Goal: Task Accomplishment & Management: Manage account settings

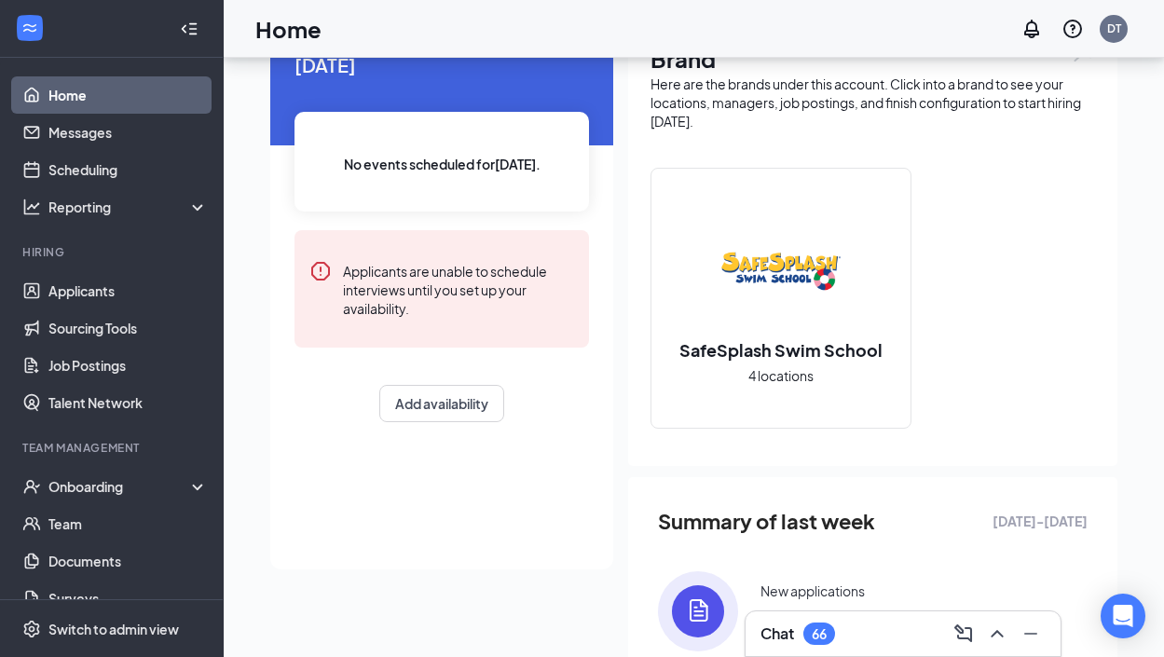
scroll to position [60, 0]
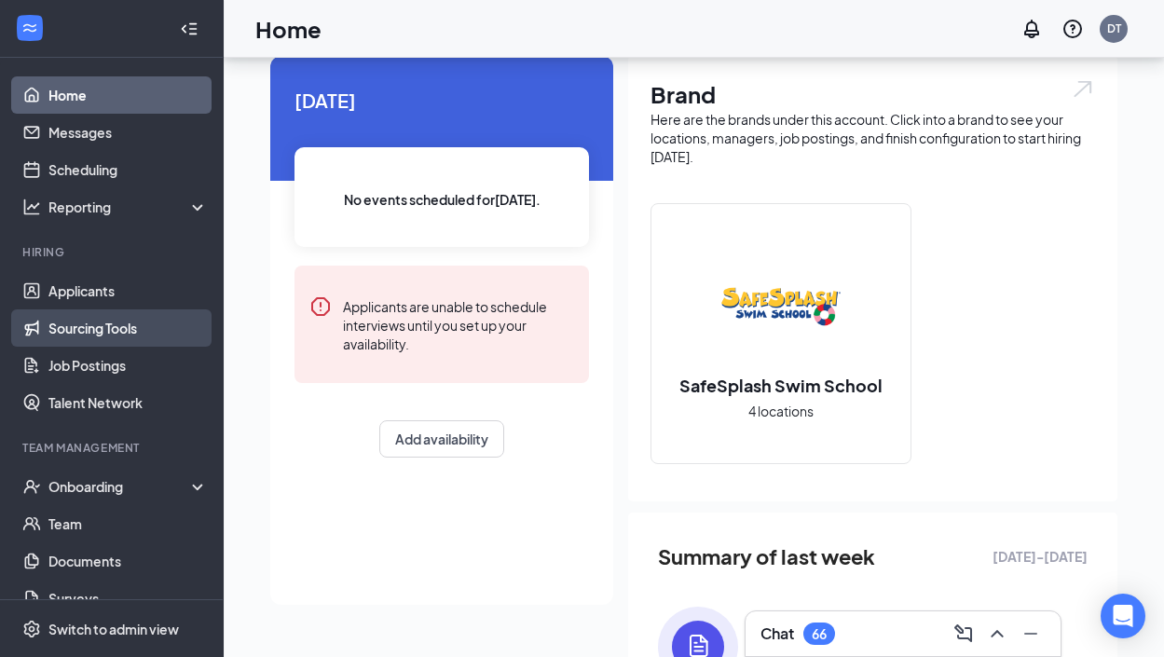
click at [124, 339] on link "Sourcing Tools" at bounding box center [127, 327] width 159 height 37
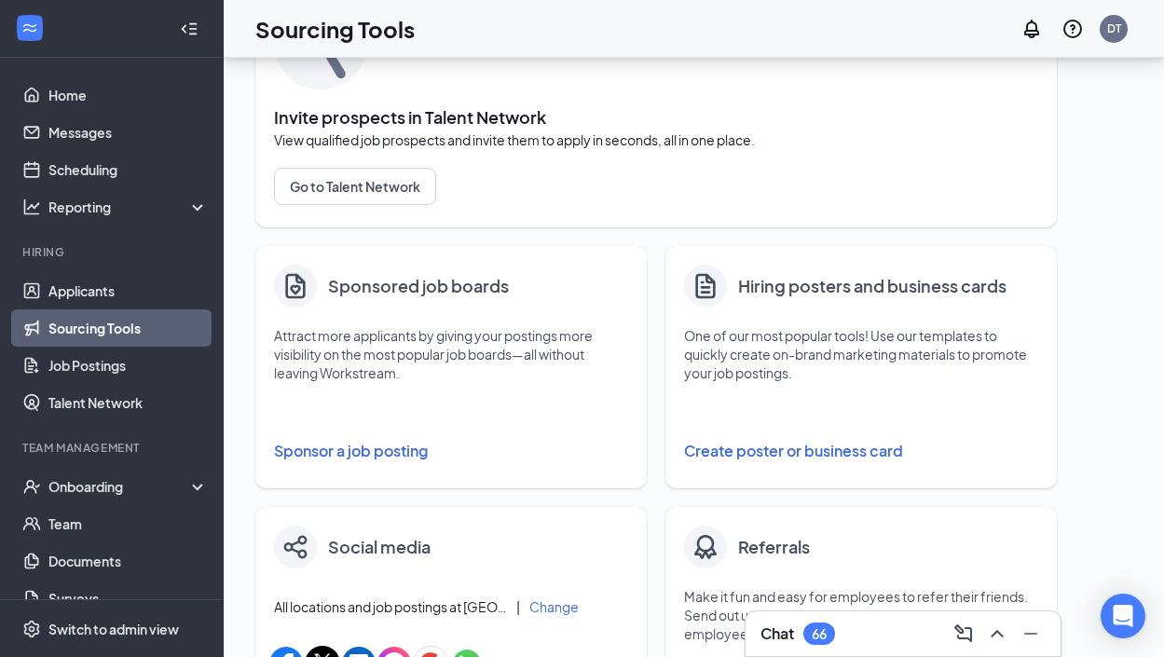
scroll to position [318, 0]
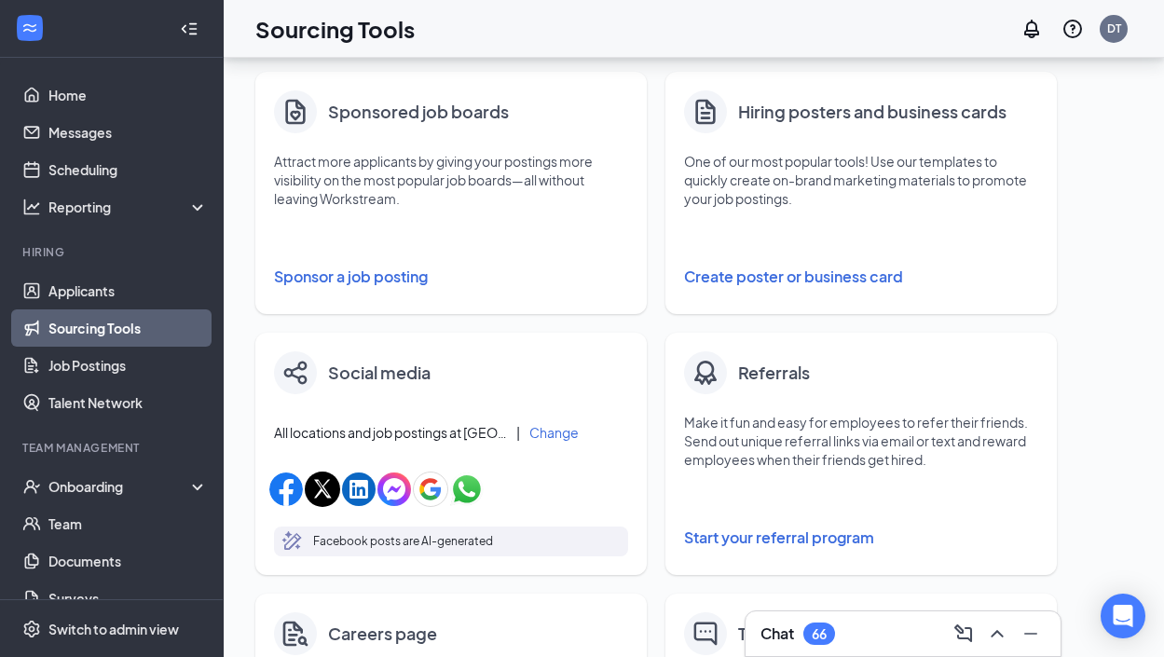
click at [403, 284] on button "Sponsor a job posting" at bounding box center [451, 276] width 354 height 37
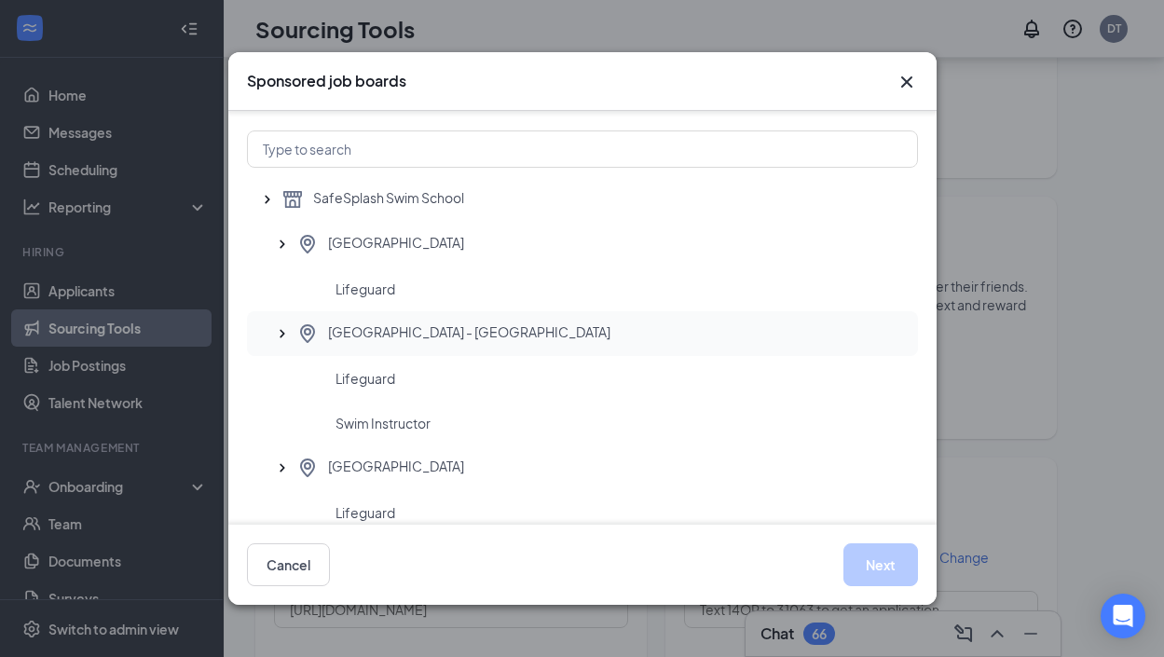
scroll to position [37, 0]
click at [906, 82] on icon "Cross" at bounding box center [905, 81] width 11 height 11
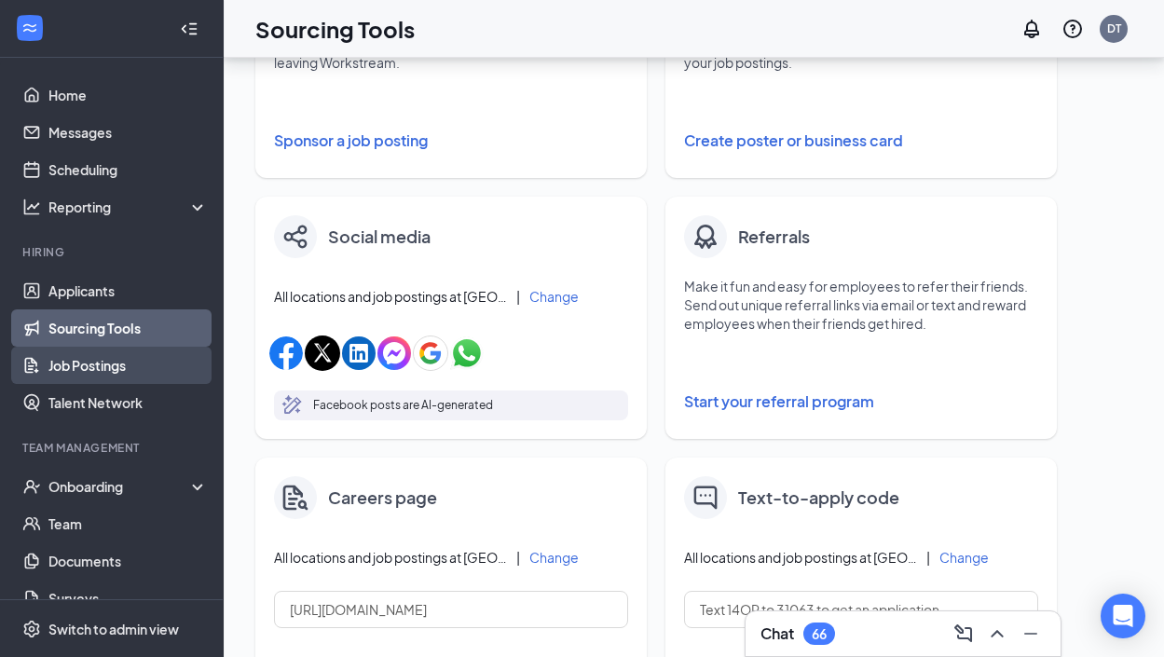
click at [93, 374] on link "Job Postings" at bounding box center [127, 365] width 159 height 37
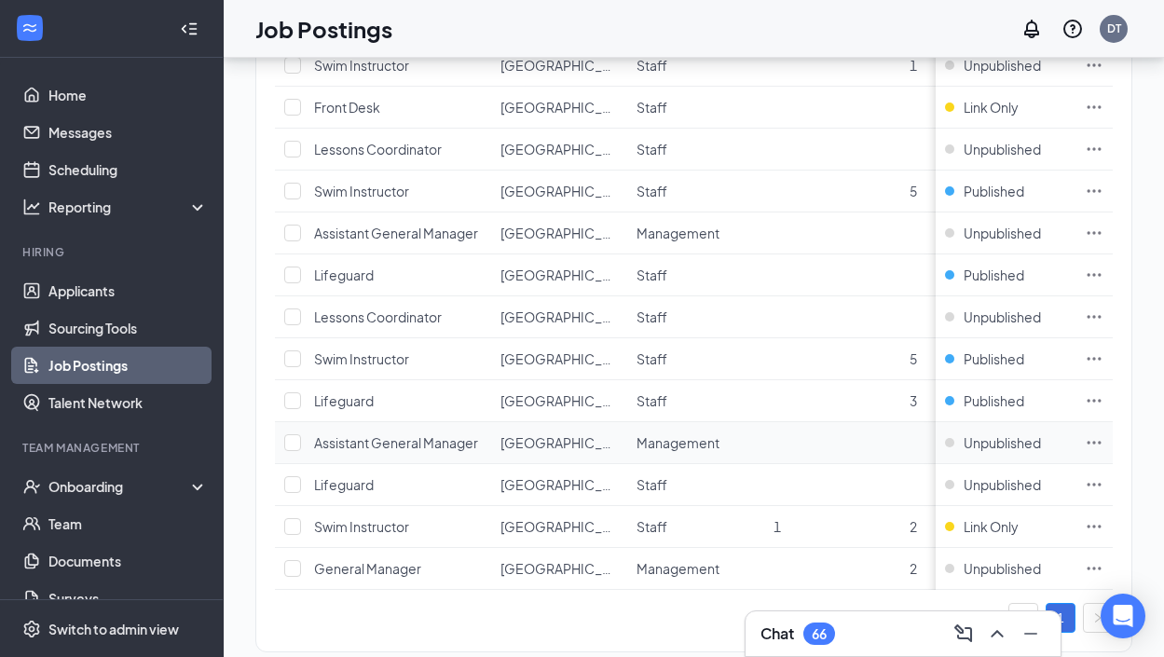
scroll to position [407, 0]
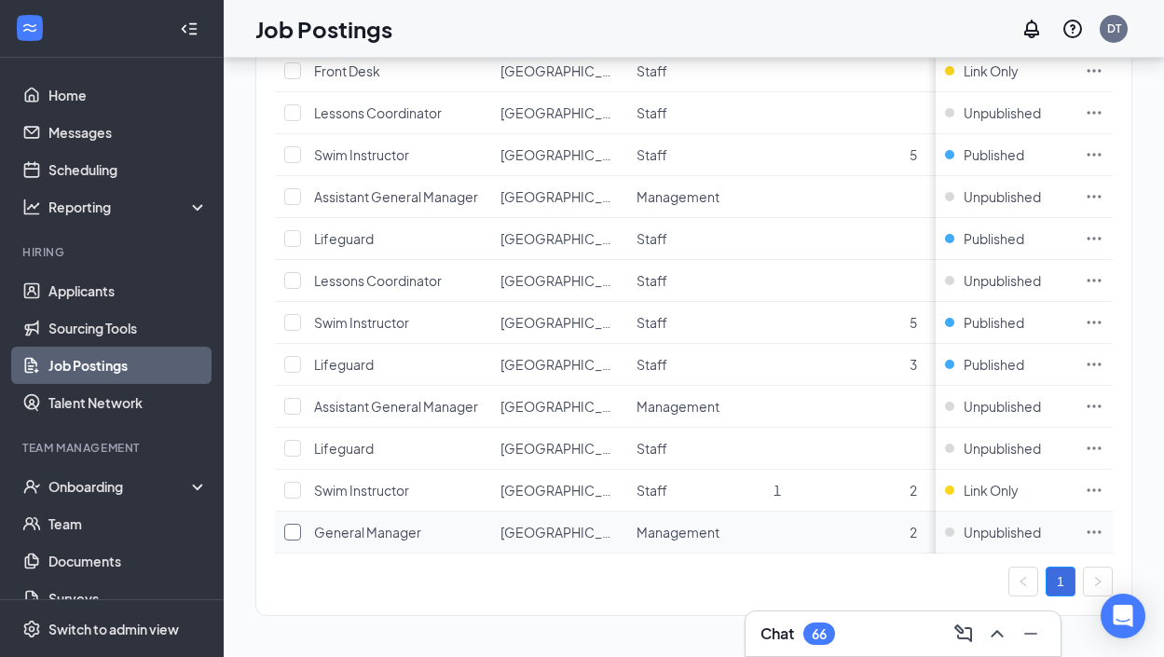
click at [292, 531] on input "checkbox" at bounding box center [292, 532] width 17 height 17
checkbox input "true"
click at [1105, 530] on td at bounding box center [1093, 532] width 37 height 42
click at [1101, 532] on icon "Ellipses" at bounding box center [1093, 532] width 19 height 19
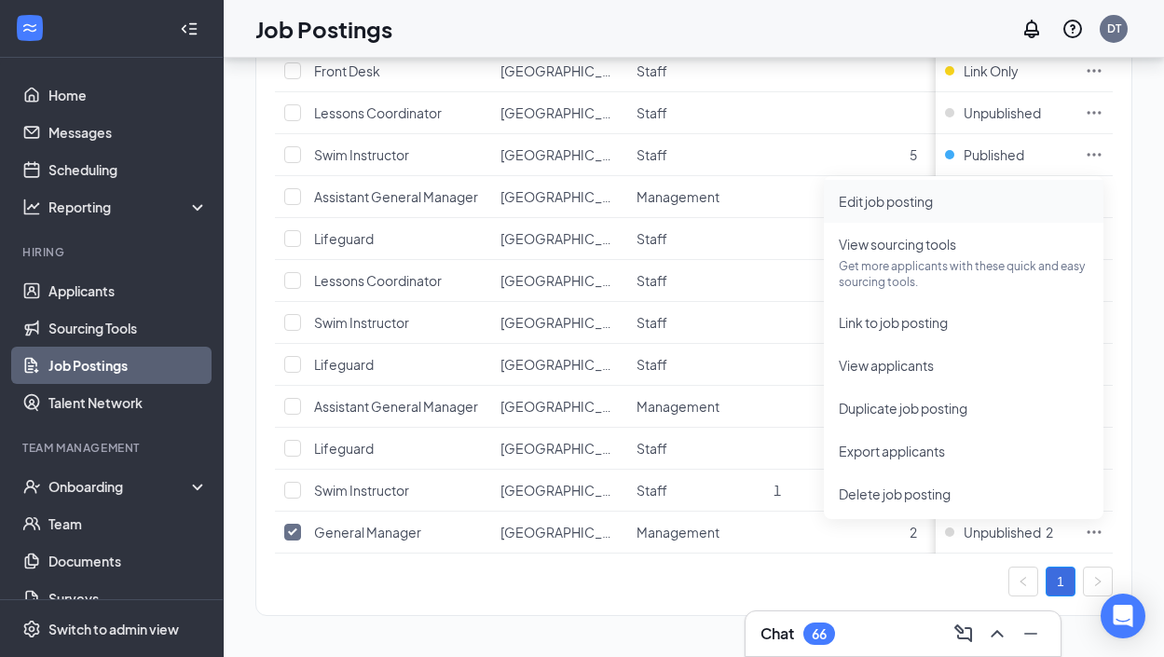
click at [966, 209] on span "Edit job posting" at bounding box center [963, 201] width 250 height 20
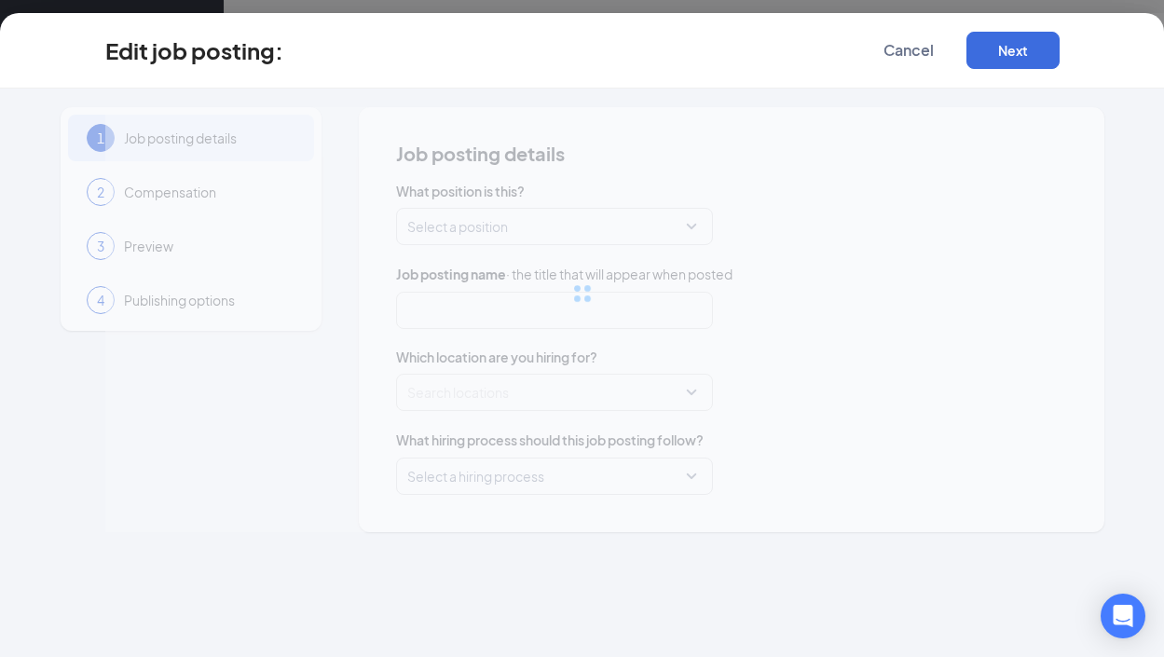
type input "General Manager"
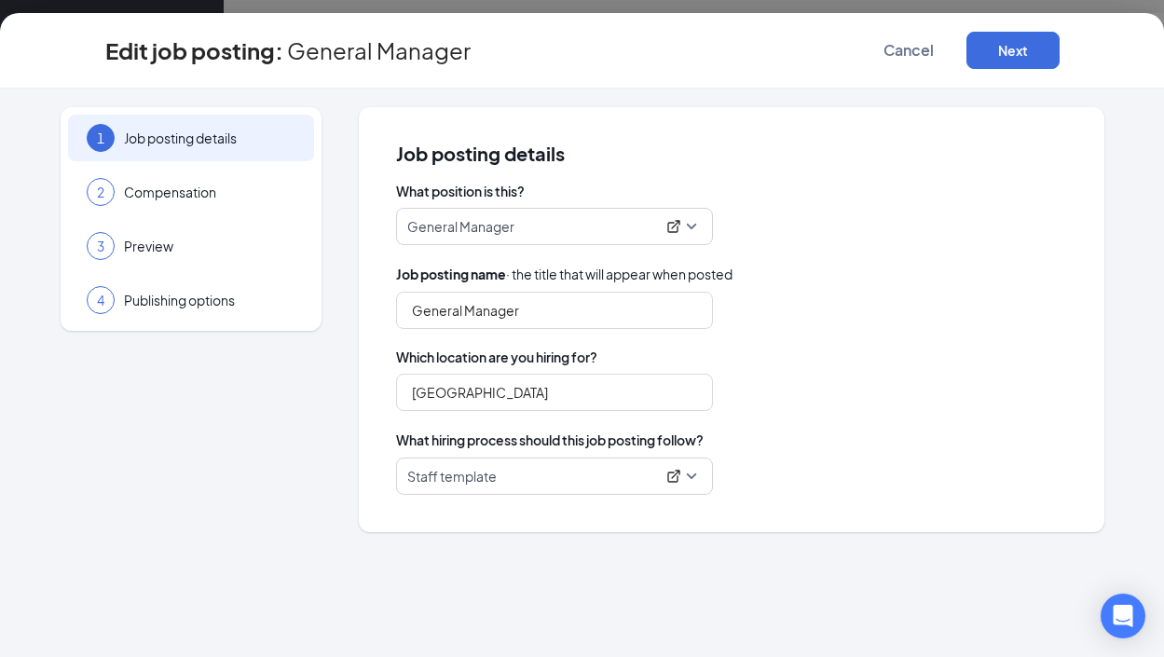
type input "[GEOGRAPHIC_DATA]"
click at [1030, 59] on button "Next" at bounding box center [1012, 50] width 93 height 37
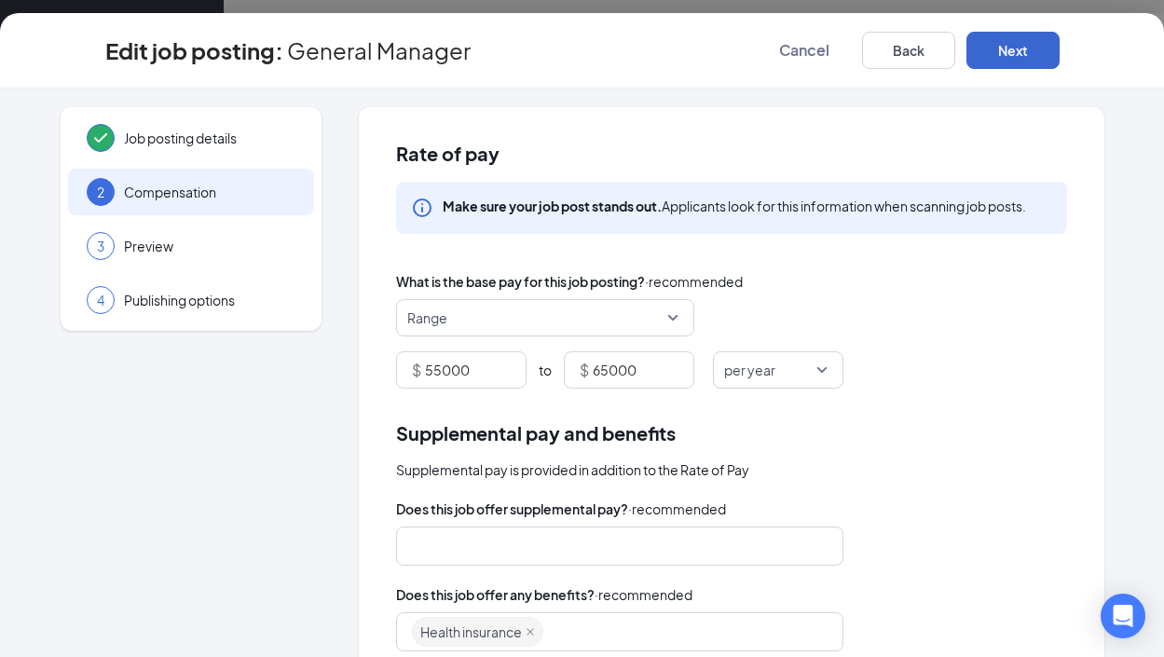
click at [1030, 59] on button "Next" at bounding box center [1012, 50] width 93 height 37
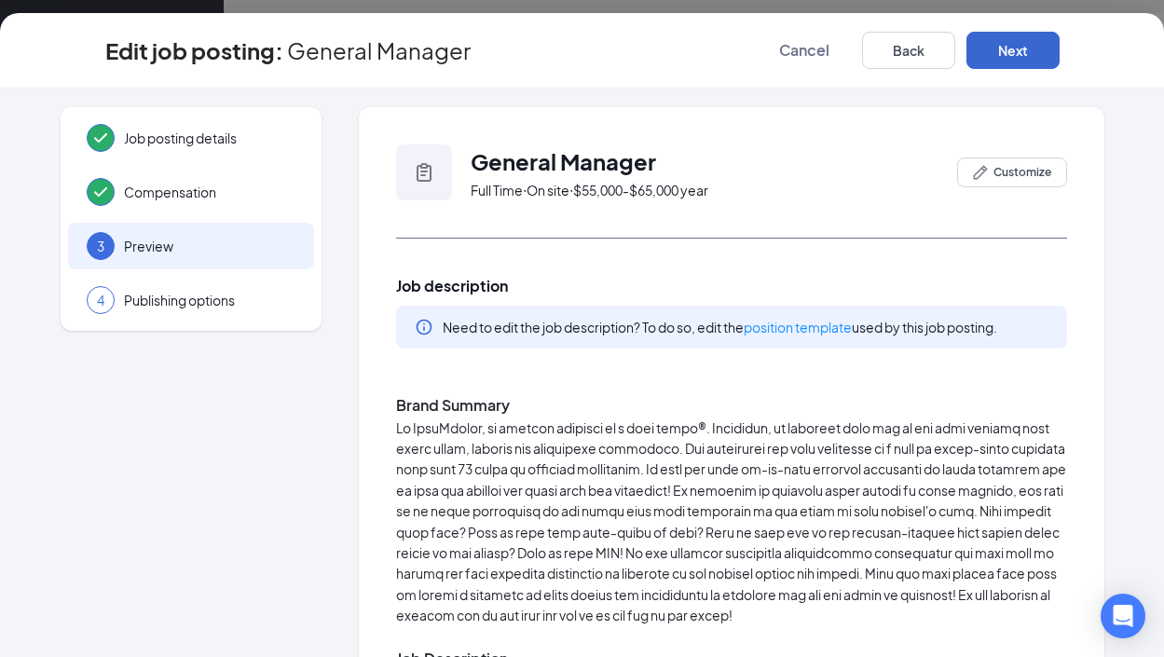
click at [1031, 59] on button "Next" at bounding box center [1012, 50] width 93 height 37
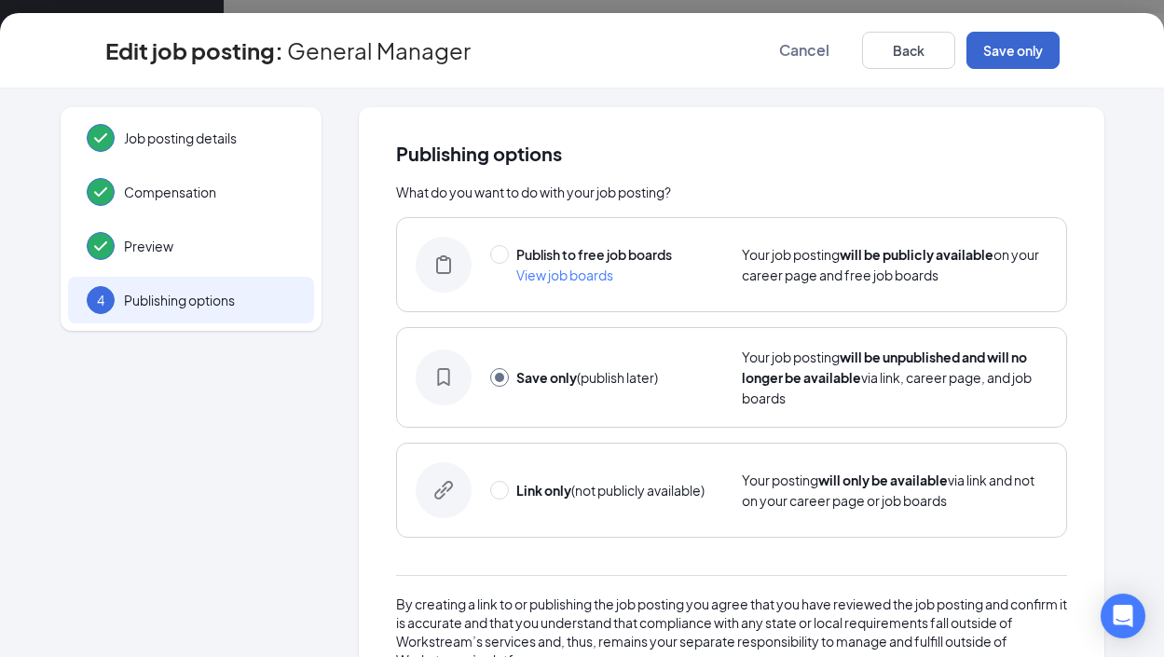
click at [1031, 59] on button "Save only" at bounding box center [1012, 50] width 93 height 37
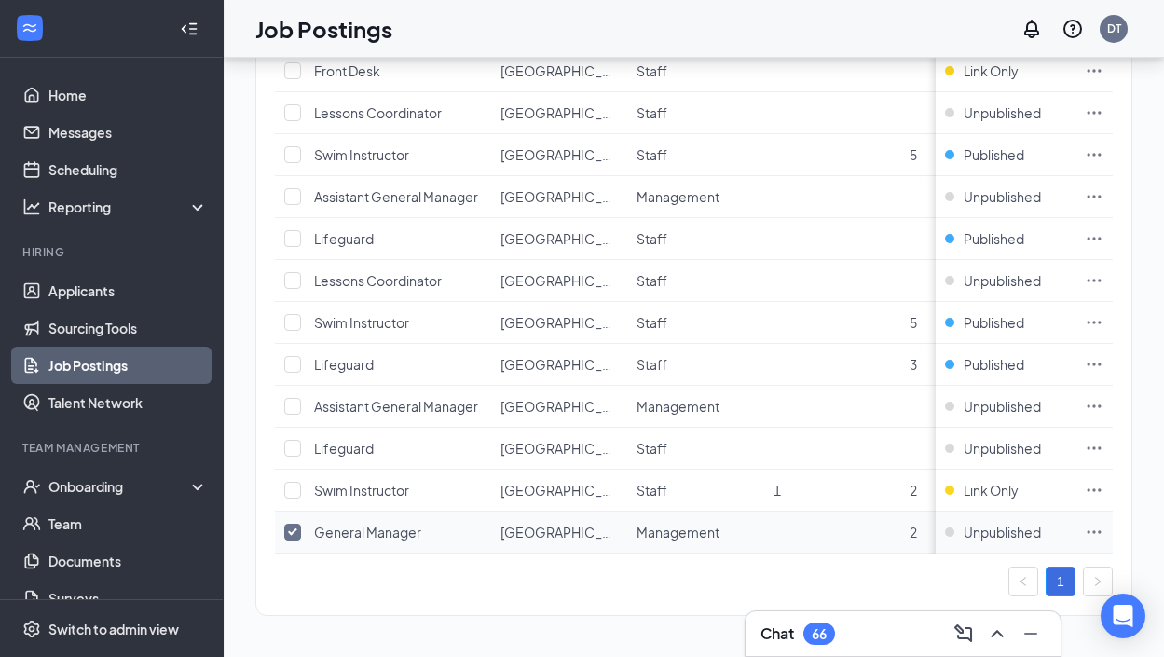
scroll to position [393, 0]
click at [1085, 524] on icon "Ellipses" at bounding box center [1093, 532] width 19 height 19
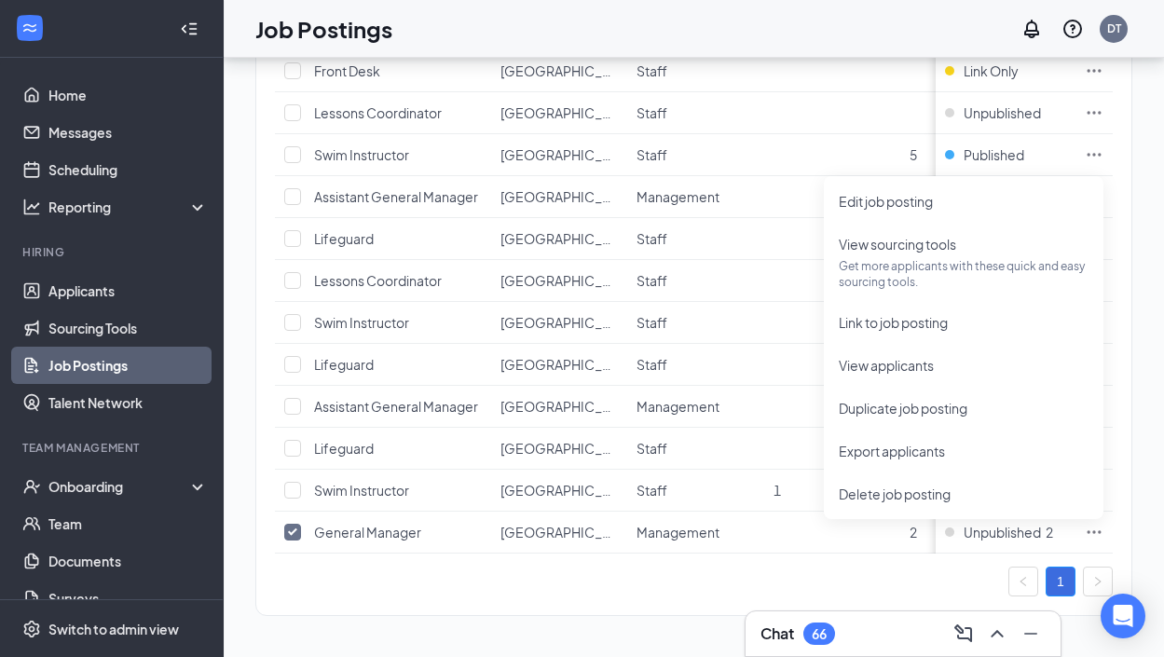
click at [585, 618] on div "1 job postings, 1 locations Change Status Actions Job postings Location Departm…" at bounding box center [693, 207] width 877 height 854
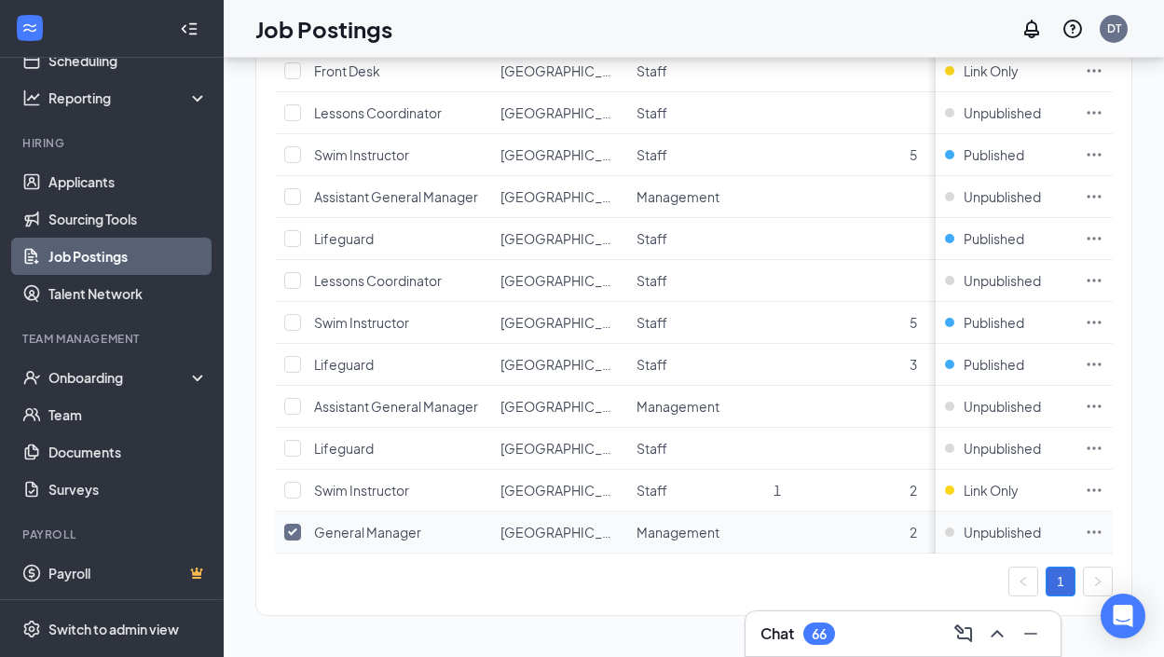
click at [1102, 536] on icon "Ellipses" at bounding box center [1093, 532] width 19 height 19
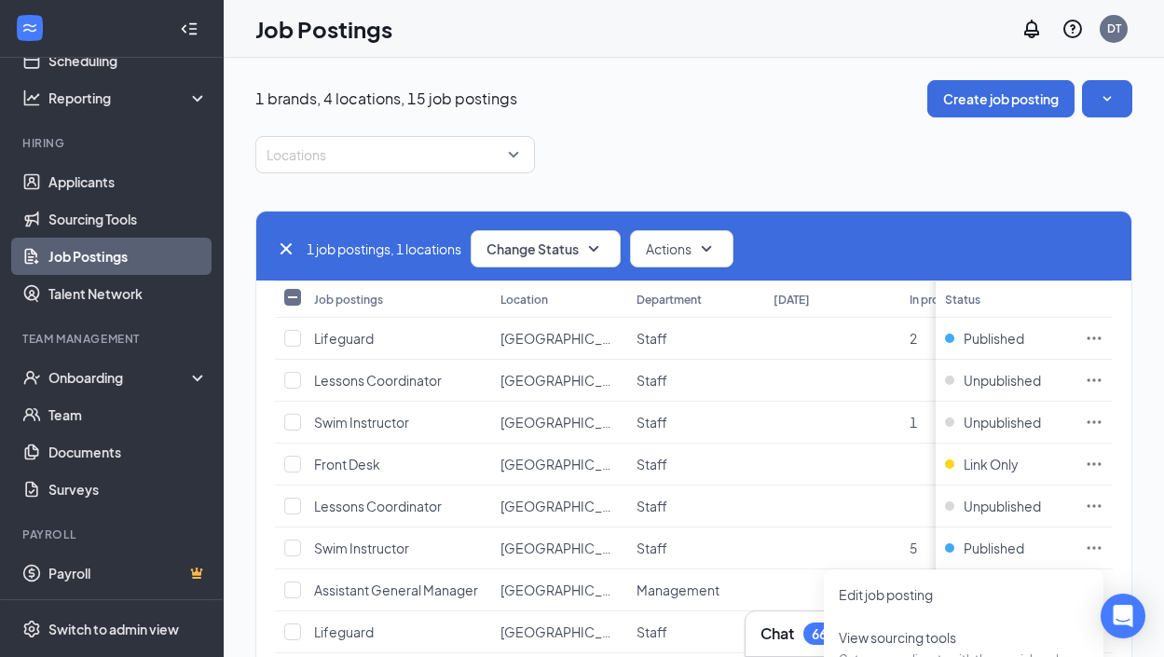
scroll to position [0, 0]
click at [131, 217] on link "Sourcing Tools" at bounding box center [127, 218] width 159 height 37
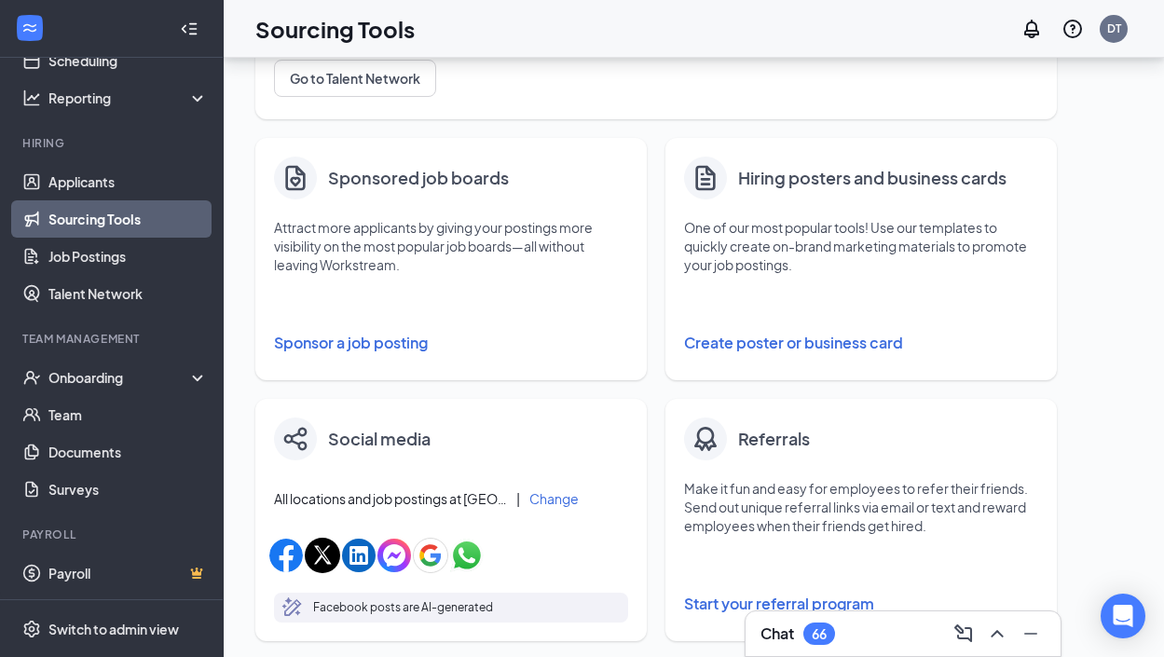
scroll to position [265, 0]
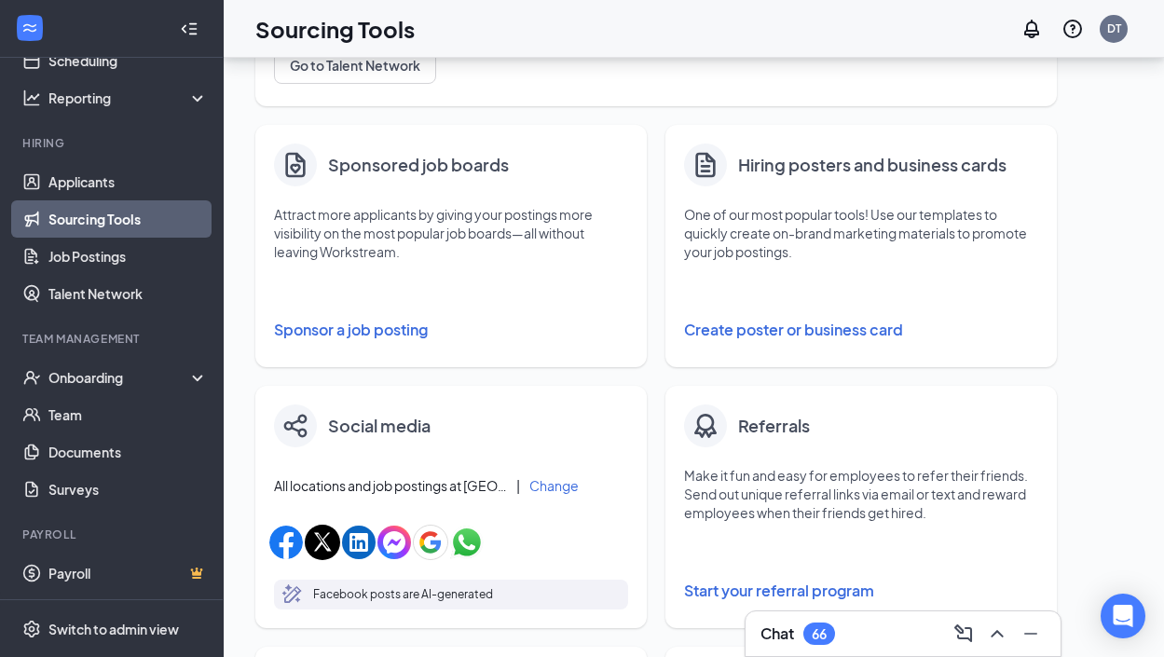
click at [403, 331] on button "Sponsor a job posting" at bounding box center [451, 329] width 354 height 37
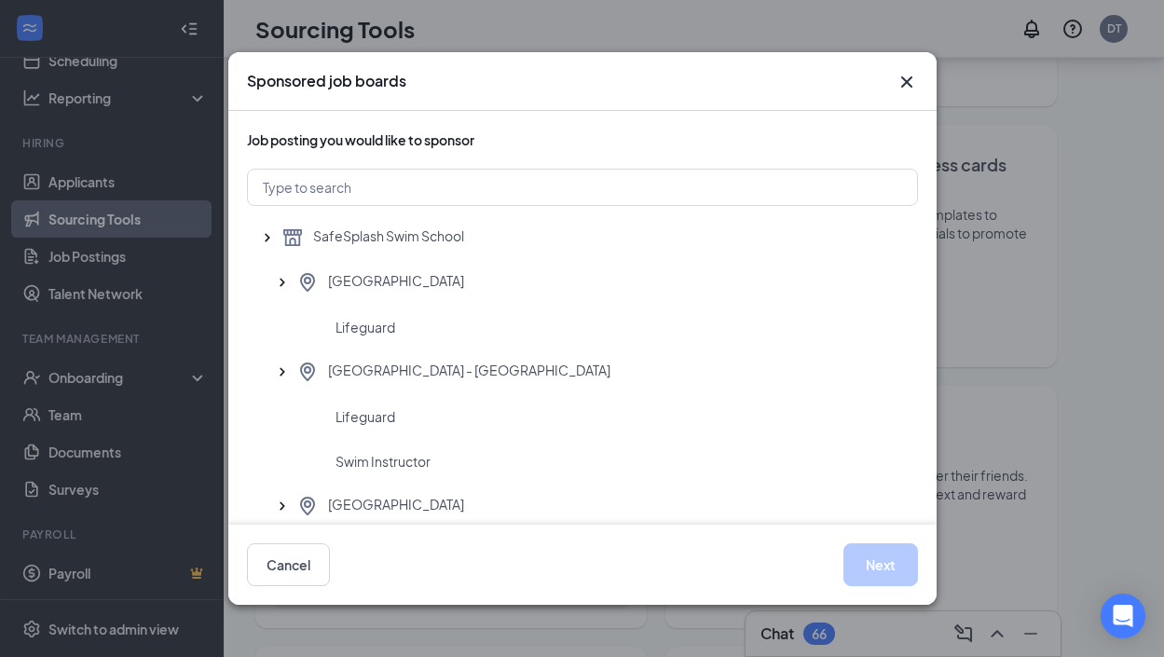
click at [899, 85] on icon "Cross" at bounding box center [906, 82] width 22 height 22
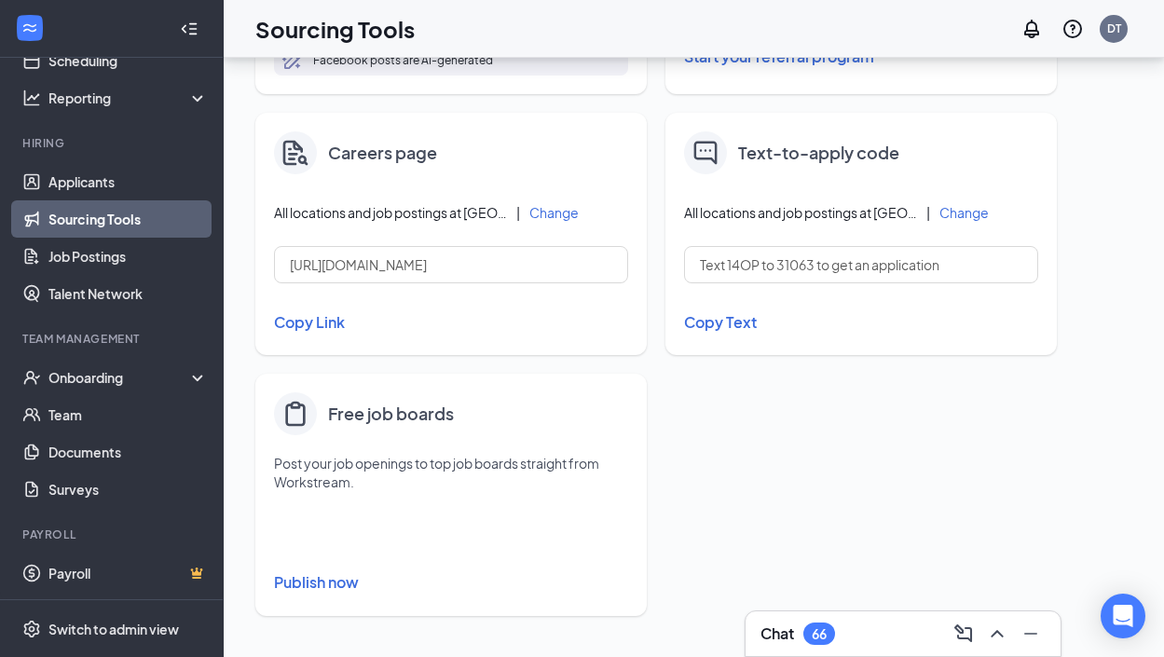
scroll to position [798, 0]
click at [401, 426] on h4 "Free job boards" at bounding box center [391, 414] width 126 height 26
click at [401, 415] on h4 "Free job boards" at bounding box center [391, 414] width 126 height 26
click at [328, 573] on button "Publish now" at bounding box center [451, 582] width 354 height 30
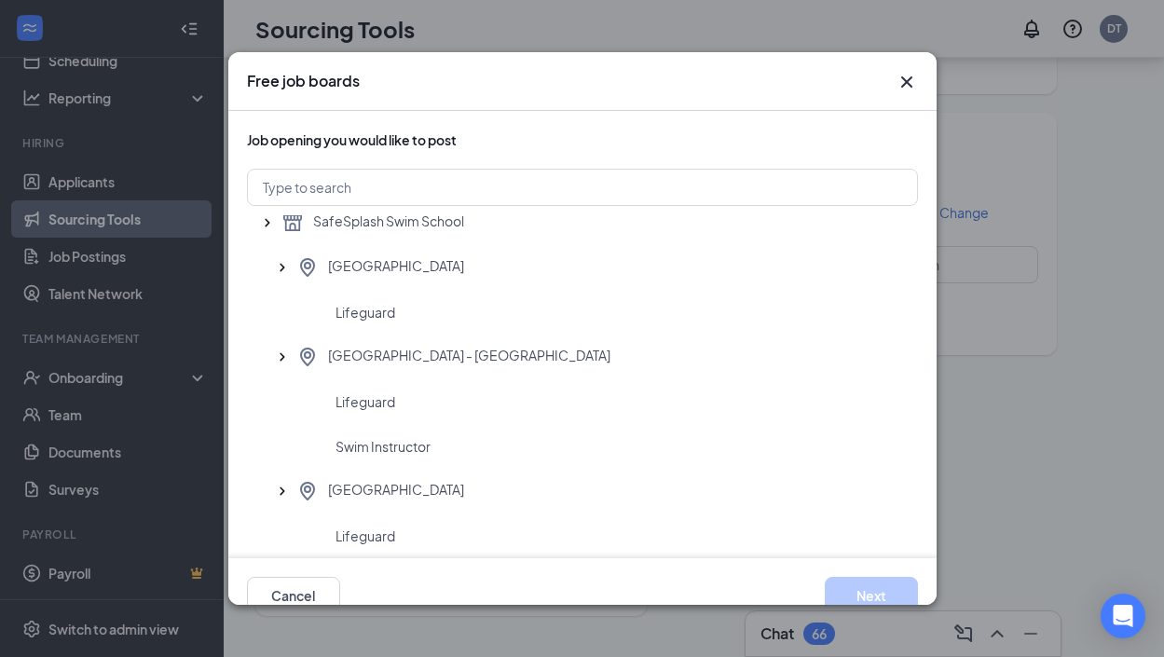
scroll to position [15, 0]
click at [907, 79] on icon "Cross" at bounding box center [906, 82] width 22 height 22
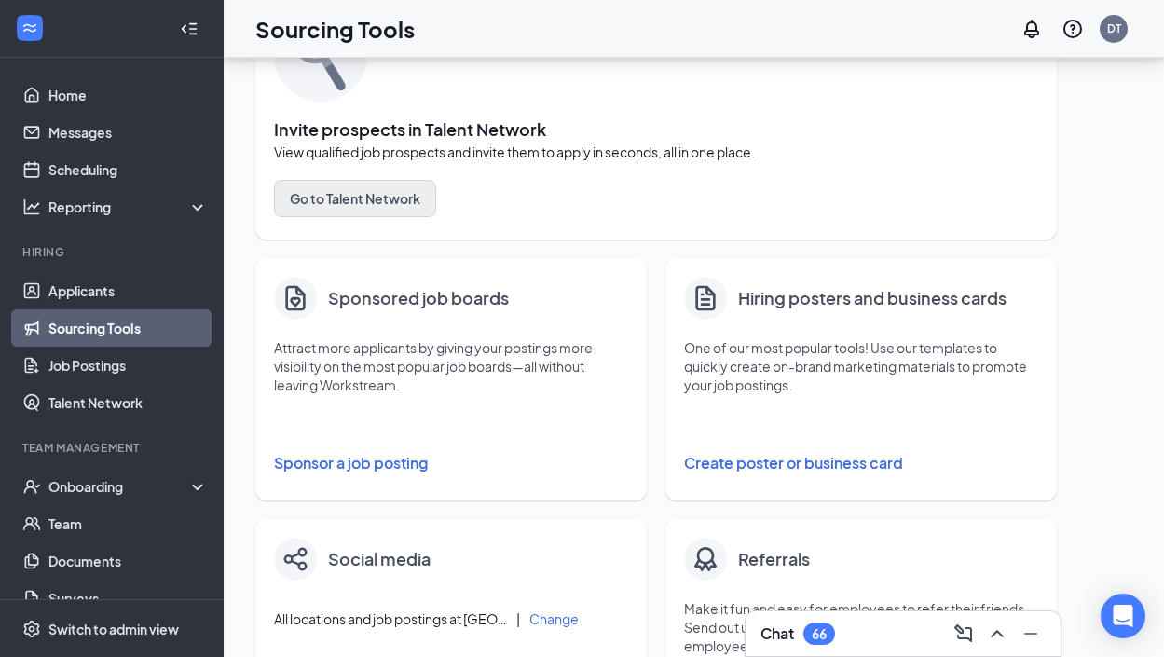
scroll to position [132, 0]
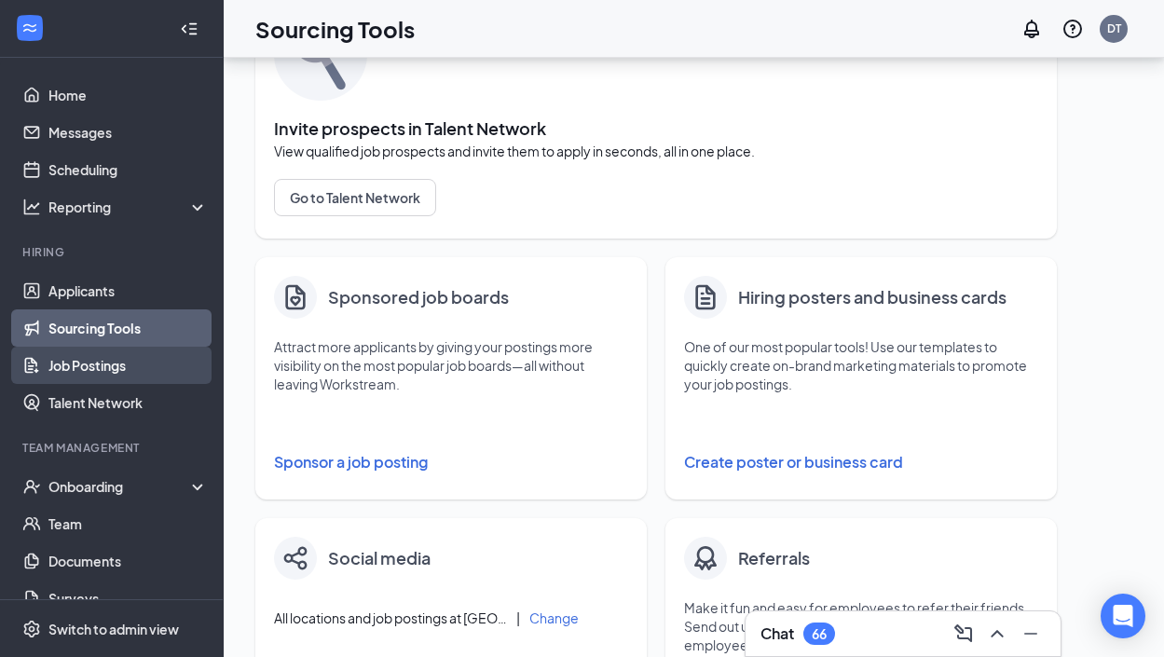
click at [174, 370] on link "Job Postings" at bounding box center [127, 365] width 159 height 37
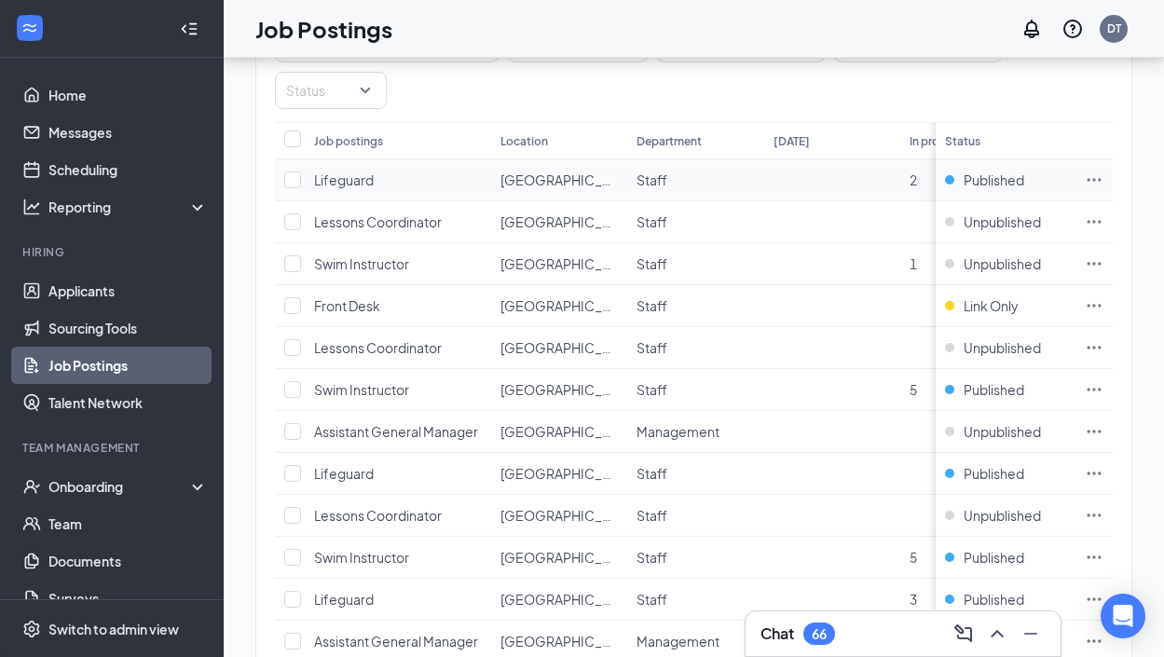
click at [1082, 182] on td at bounding box center [1093, 180] width 37 height 42
click at [1089, 180] on icon "Ellipses" at bounding box center [1094, 179] width 14 height 3
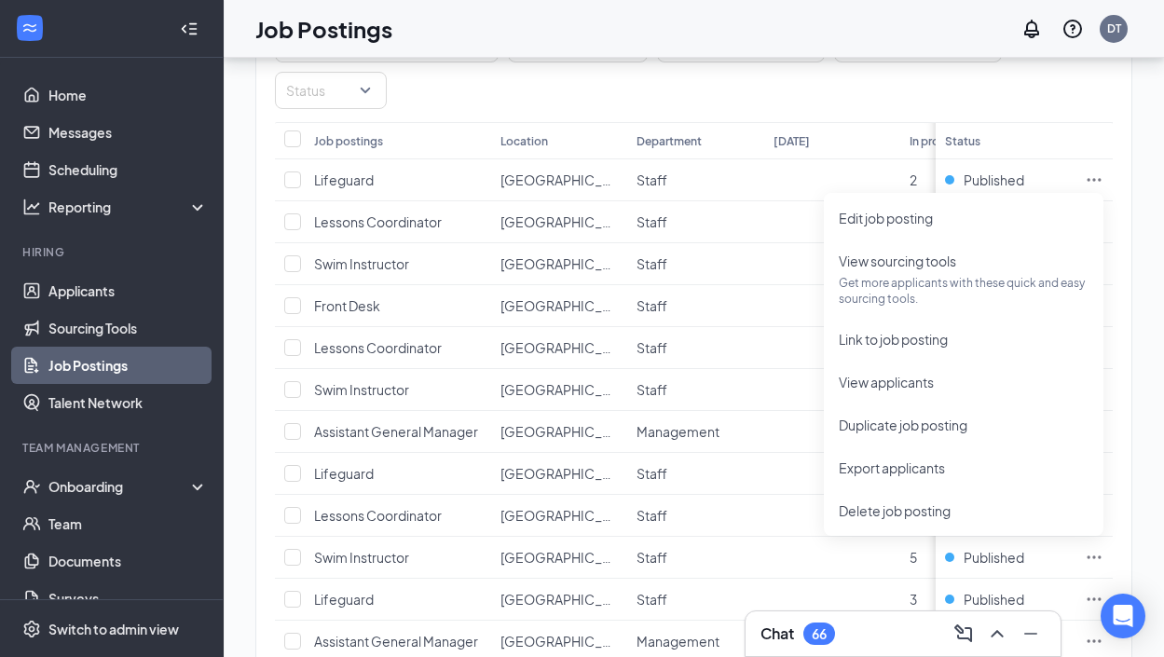
click at [987, 91] on div "Positions Departments Hiring process Status" at bounding box center [693, 67] width 837 height 84
